Goal: Task Accomplishment & Management: Manage account settings

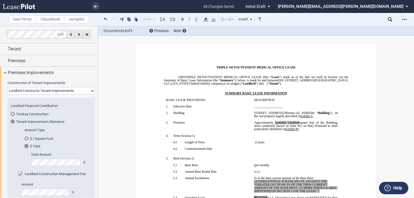
select select "2"
select select "number:5"
select select "triple net"
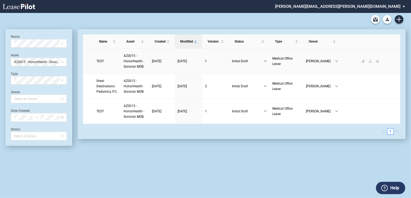
click at [100, 59] on span "TEST" at bounding box center [100, 61] width 8 height 4
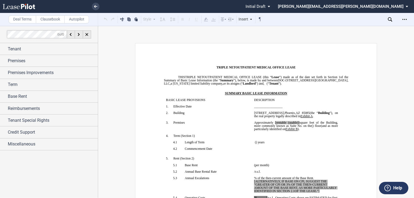
click at [48, 16] on label "Clausebook" at bounding box center [50, 19] width 29 height 8
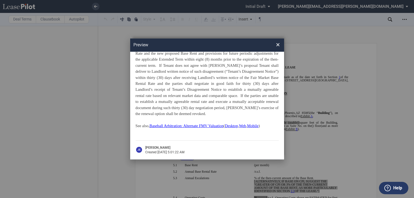
scroll to position [913, 0]
click at [278, 45] on span "×" at bounding box center [278, 45] width 4 height 9
